Goal: Entertainment & Leisure: Consume media (video, audio)

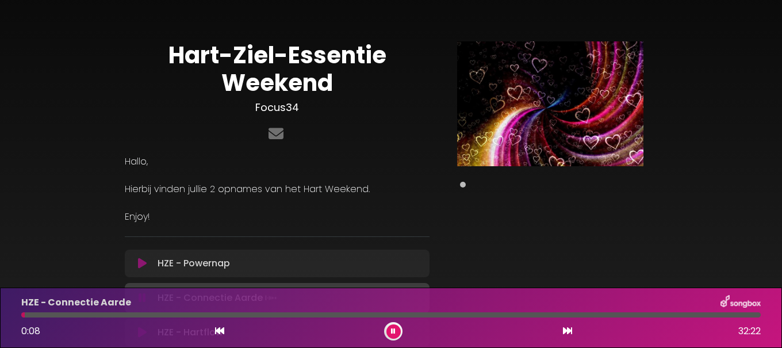
click at [389, 329] on button at bounding box center [393, 331] width 14 height 14
click at [221, 262] on p "HZE - Powernap Loading Track..." at bounding box center [194, 263] width 72 height 14
click at [208, 268] on p "HZE - Powernap Loading Track..." at bounding box center [194, 263] width 72 height 14
click at [141, 260] on icon at bounding box center [142, 263] width 9 height 11
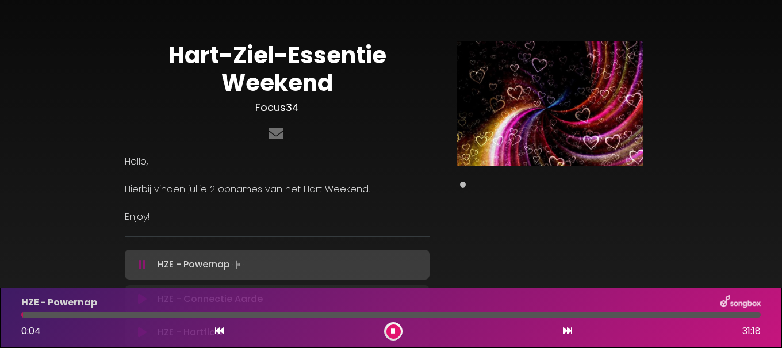
click at [218, 327] on icon at bounding box center [219, 330] width 9 height 9
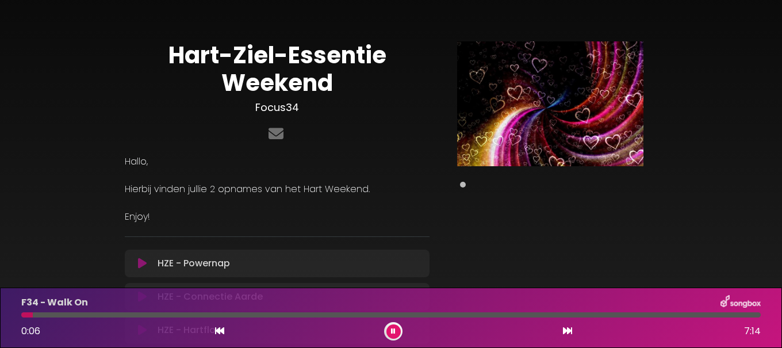
click at [759, 314] on div at bounding box center [390, 314] width 739 height 5
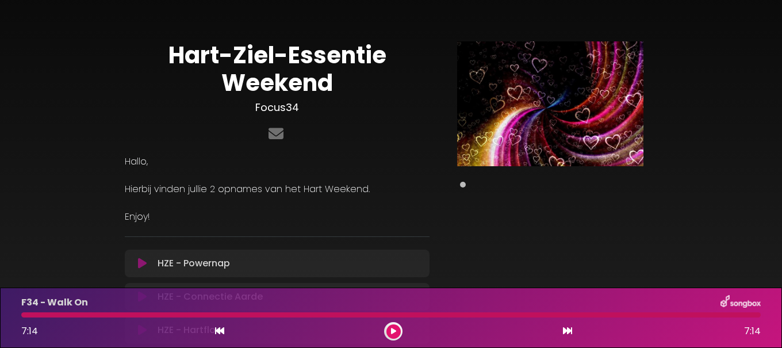
click at [566, 328] on icon at bounding box center [567, 330] width 9 height 9
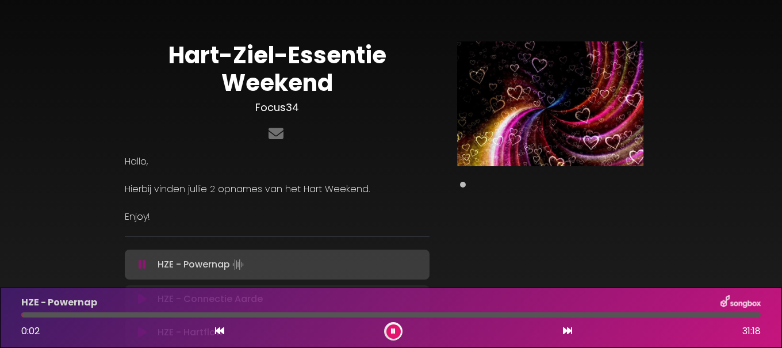
click at [566, 328] on icon at bounding box center [567, 330] width 9 height 9
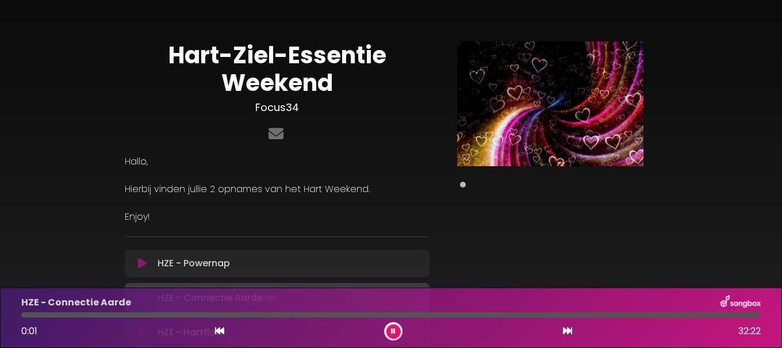
click at [171, 330] on div "0:01 32:22" at bounding box center [390, 331] width 753 height 18
click at [391, 328] on icon at bounding box center [393, 331] width 5 height 7
click at [393, 329] on icon at bounding box center [393, 331] width 5 height 7
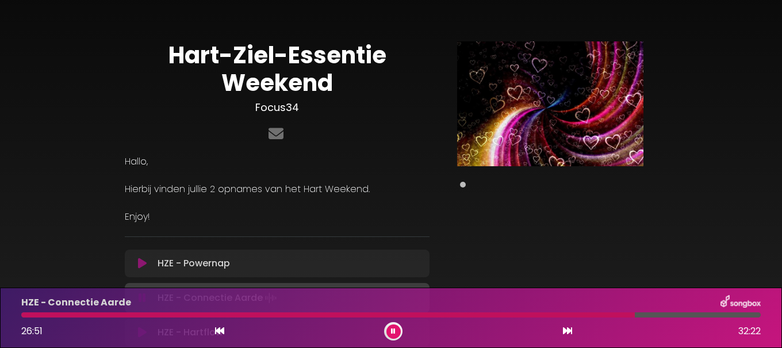
click at [386, 324] on button at bounding box center [393, 331] width 14 height 14
click at [392, 333] on icon at bounding box center [393, 331] width 5 height 7
drag, startPoint x: 394, startPoint y: 335, endPoint x: 370, endPoint y: 304, distance: 39.3
click at [394, 334] on button at bounding box center [393, 331] width 14 height 14
